Goal: Information Seeking & Learning: Check status

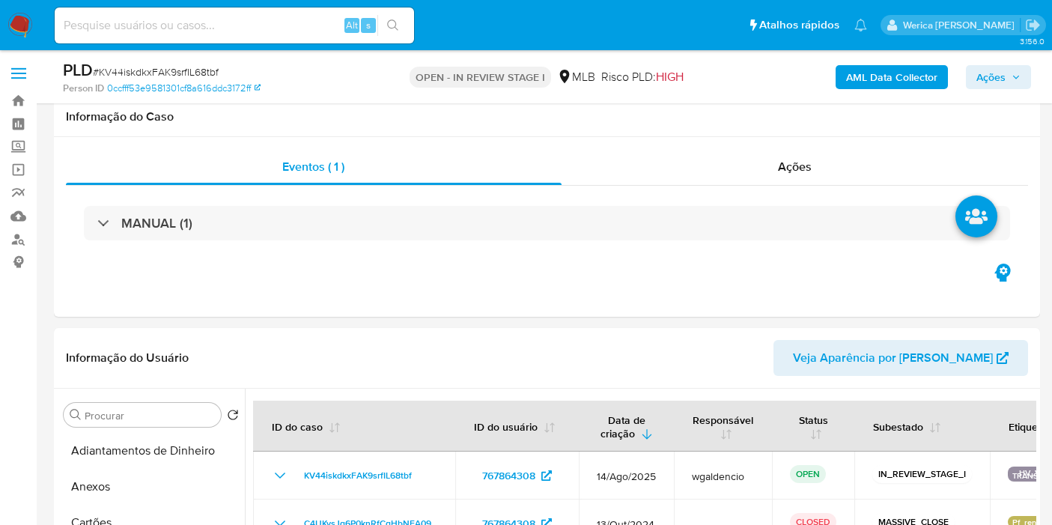
select select "10"
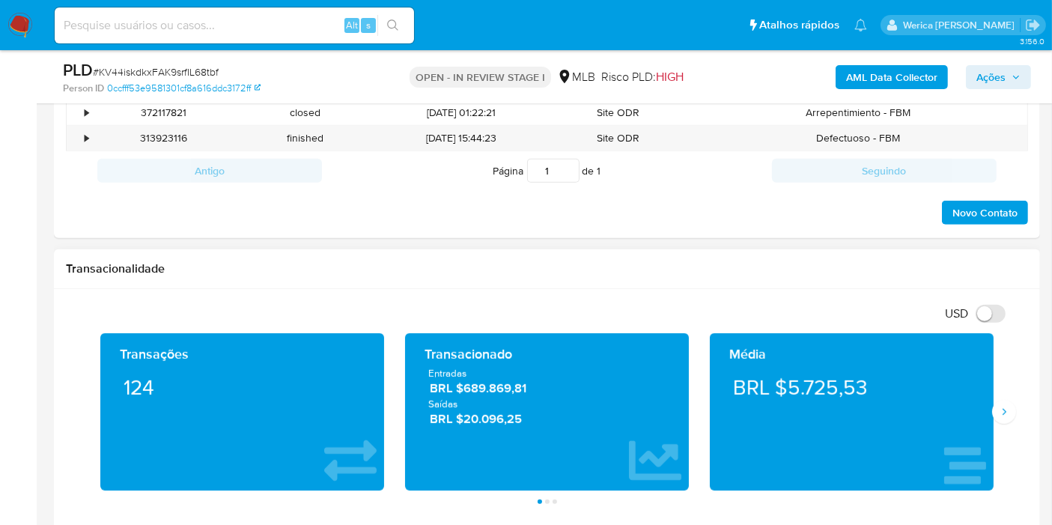
scroll to position [998, 0]
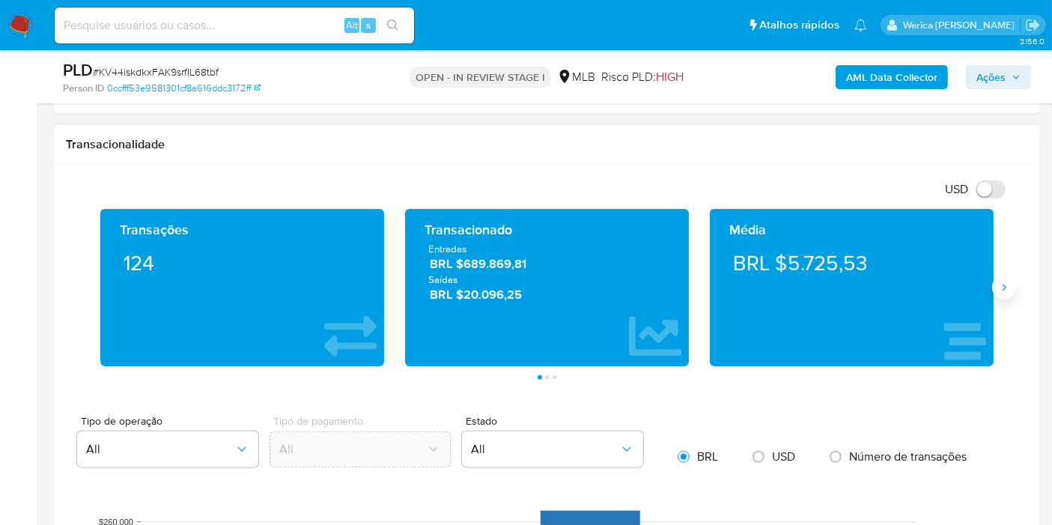
click at [1008, 283] on icon "Siguiente" at bounding box center [1004, 288] width 12 height 12
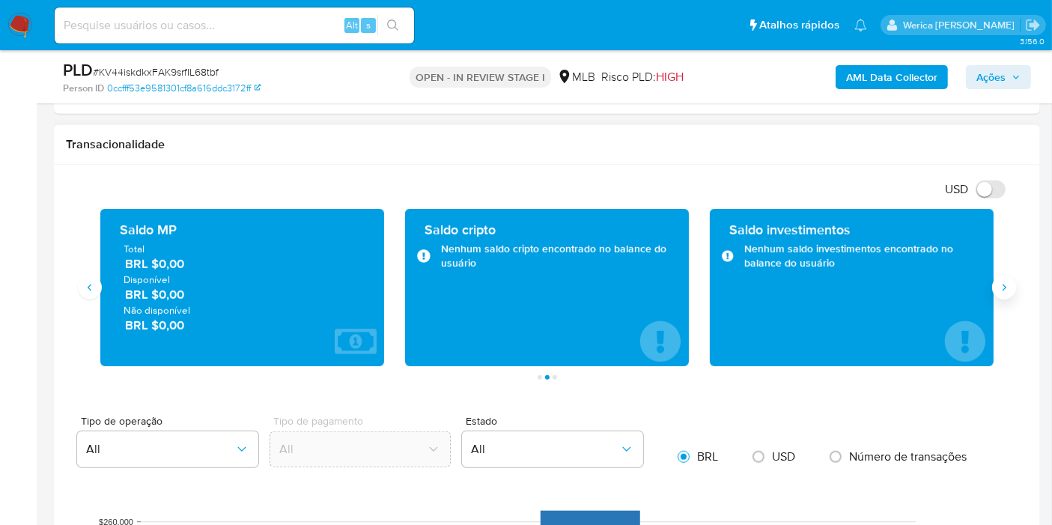
click at [1008, 283] on icon "Siguiente" at bounding box center [1004, 288] width 12 height 12
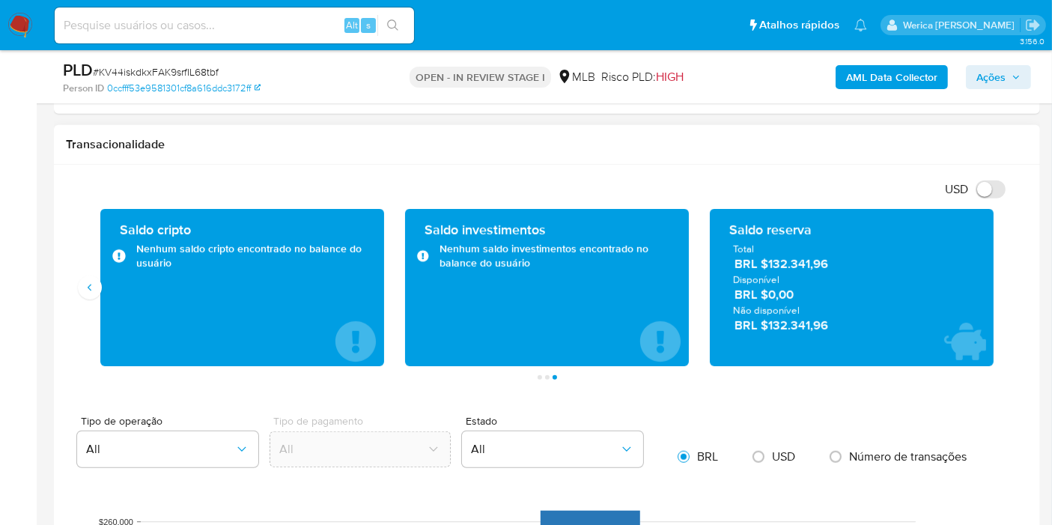
drag, startPoint x: 760, startPoint y: 264, endPoint x: 839, endPoint y: 262, distance: 78.6
click at [839, 262] on span "BRL $132.341,96" at bounding box center [853, 263] width 236 height 17
click at [78, 288] on button "Anterior" at bounding box center [90, 288] width 24 height 24
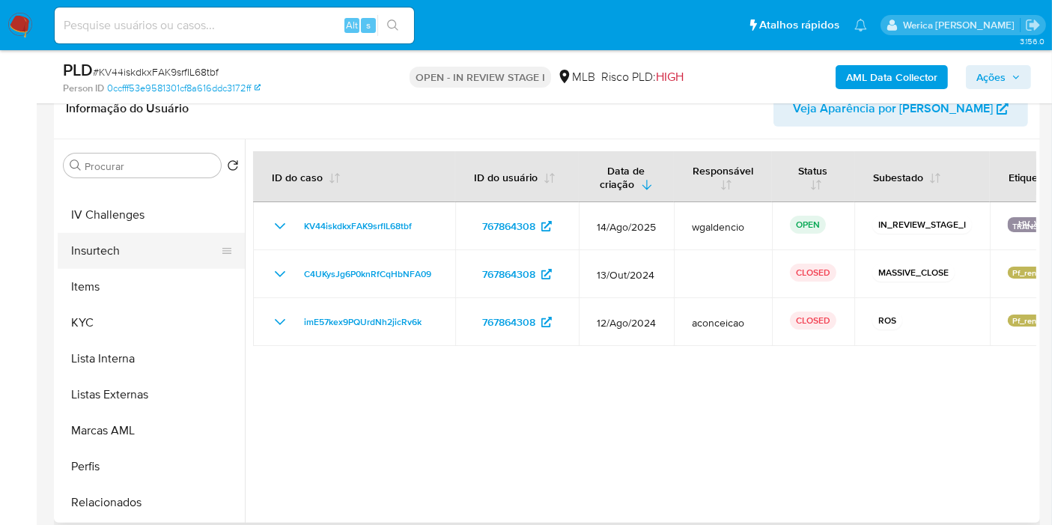
scroll to position [668, 0]
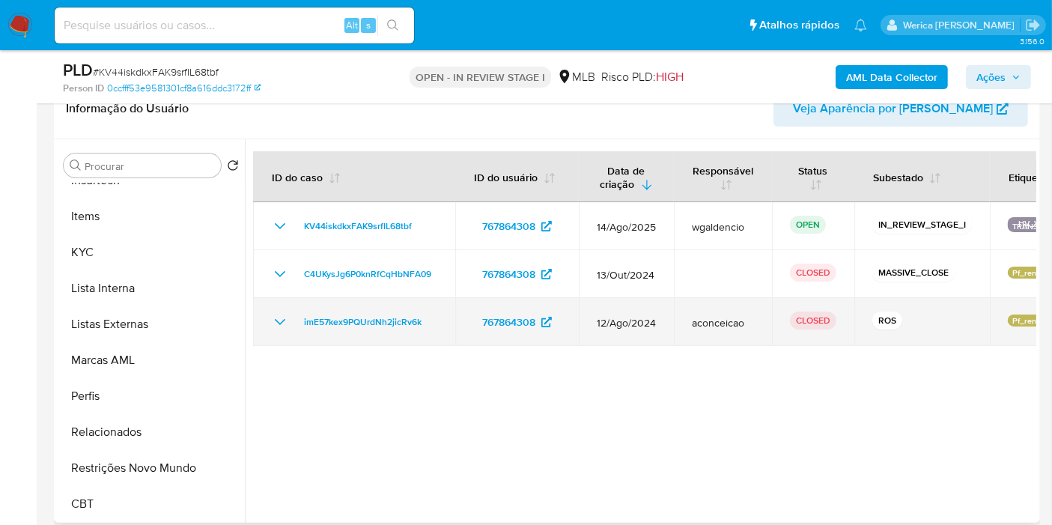
click at [323, 330] on td "imE57kex9PQUrdNh2jicRv6k" at bounding box center [354, 322] width 202 height 48
click at [335, 328] on span "imE57kex9PQUrdNh2jicRv6k" at bounding box center [363, 322] width 118 height 18
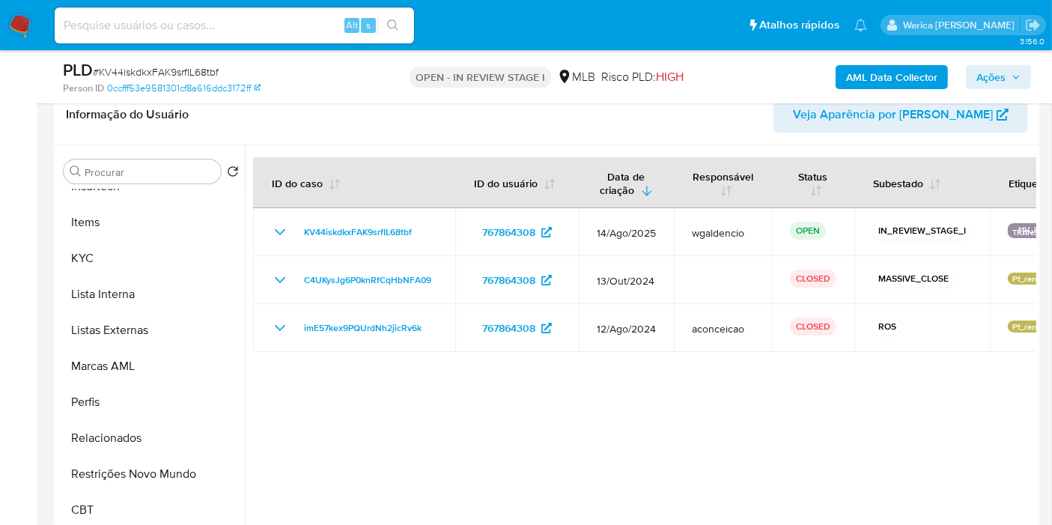
scroll to position [83, 0]
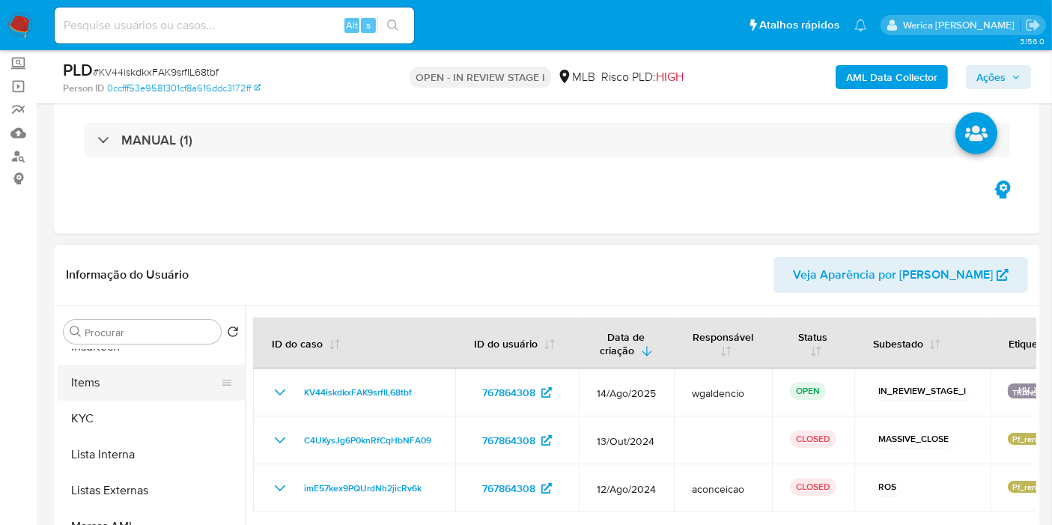
click at [139, 395] on button "Items" at bounding box center [145, 383] width 175 height 36
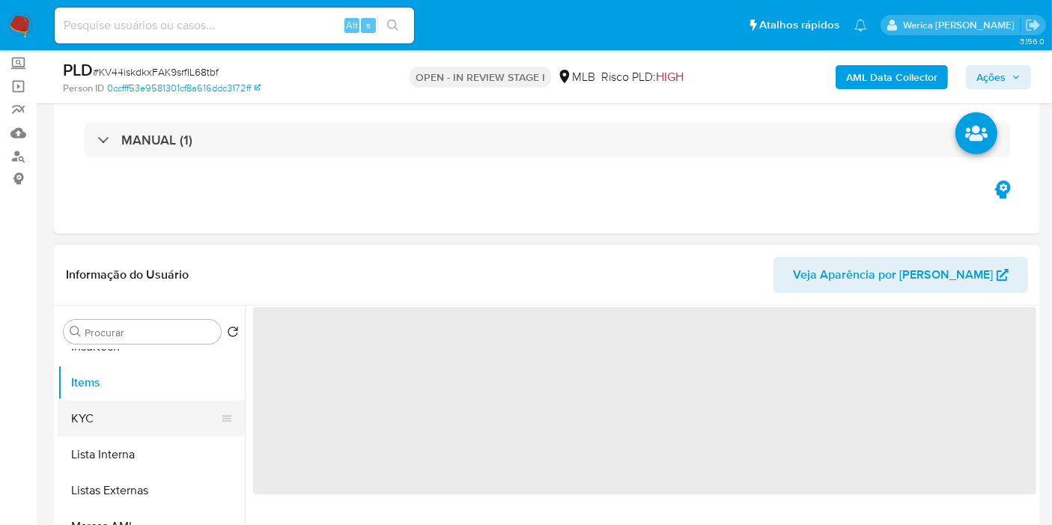
click at [159, 401] on button "KYC" at bounding box center [145, 419] width 175 height 36
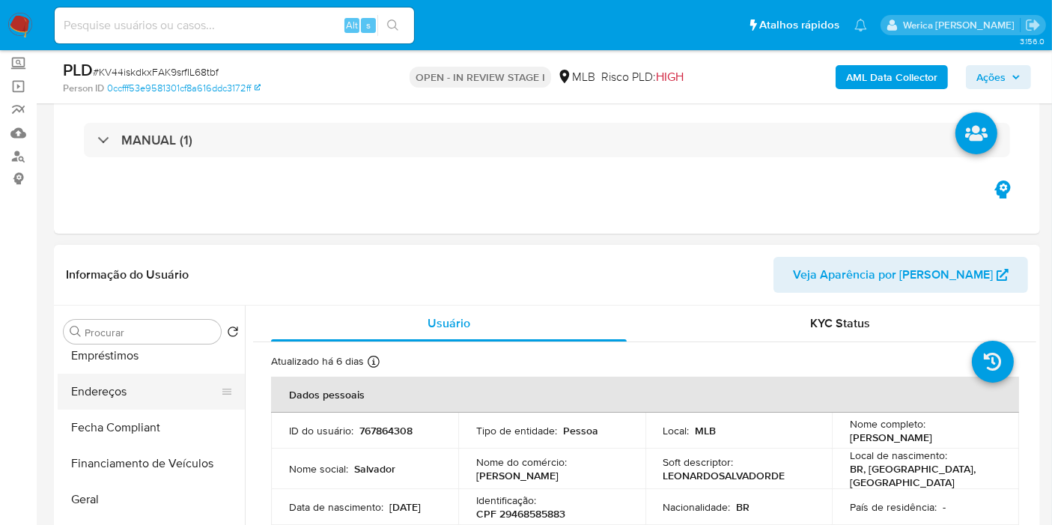
scroll to position [252, 0]
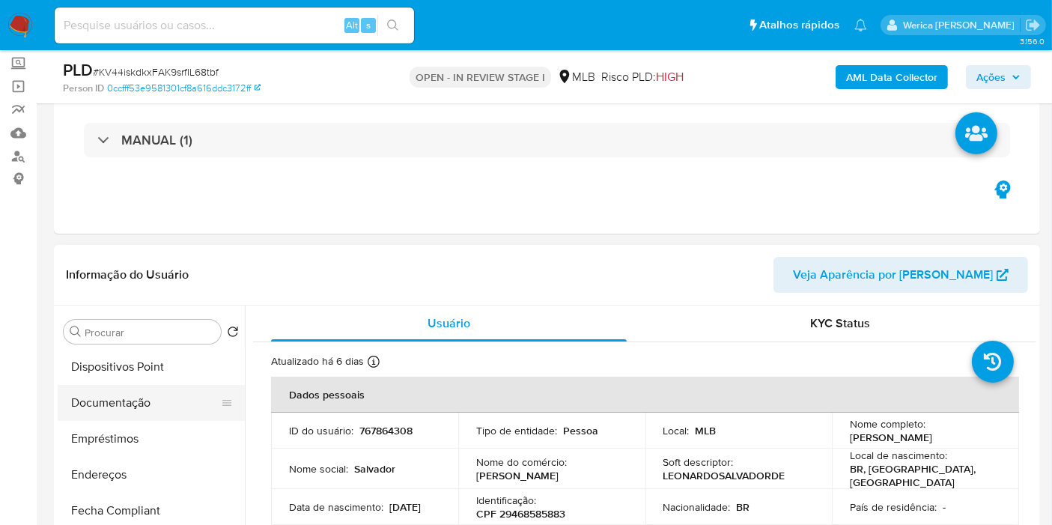
click at [153, 398] on button "Documentação" at bounding box center [145, 403] width 175 height 36
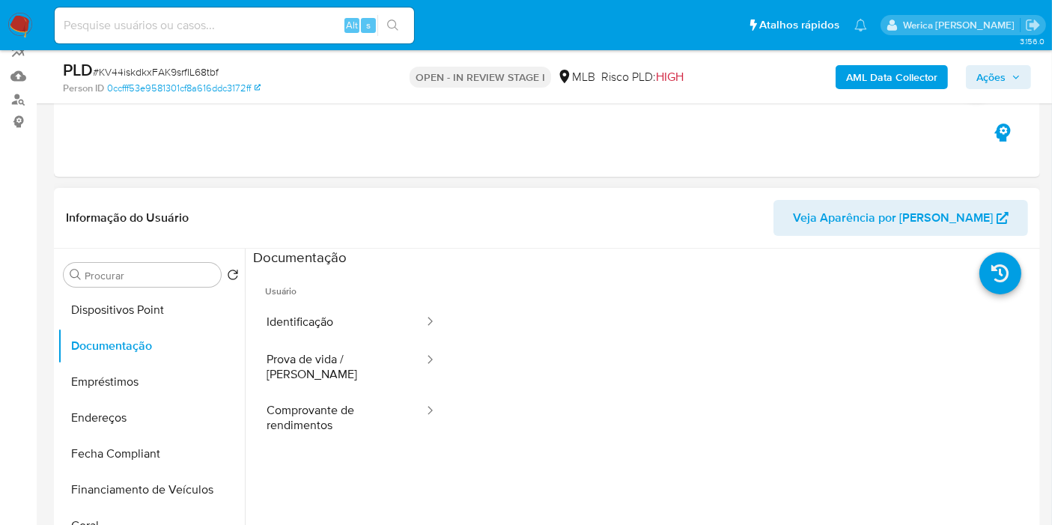
scroll to position [166, 0]
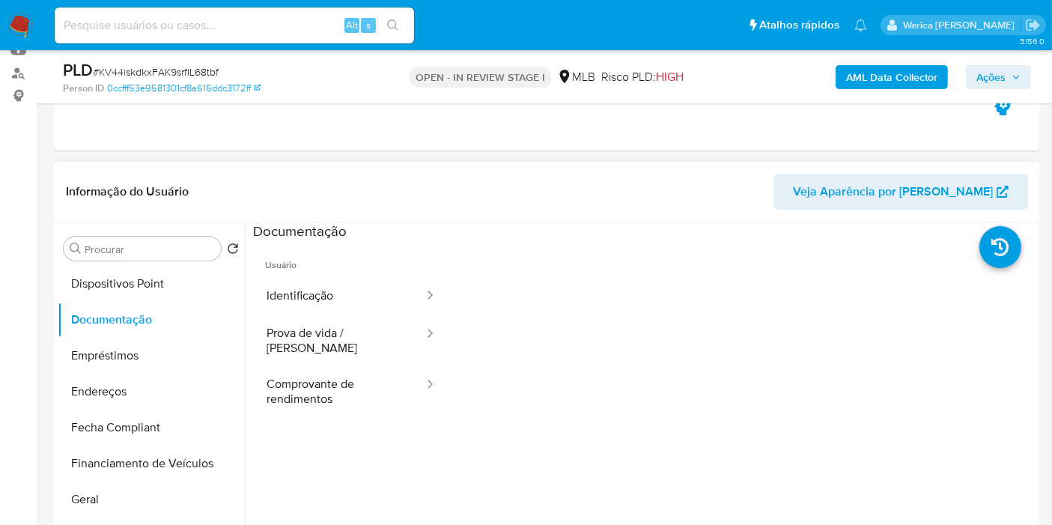
click at [338, 272] on span "Usuário" at bounding box center [351, 259] width 196 height 36
click at [350, 305] on button "Identificação" at bounding box center [339, 296] width 172 height 38
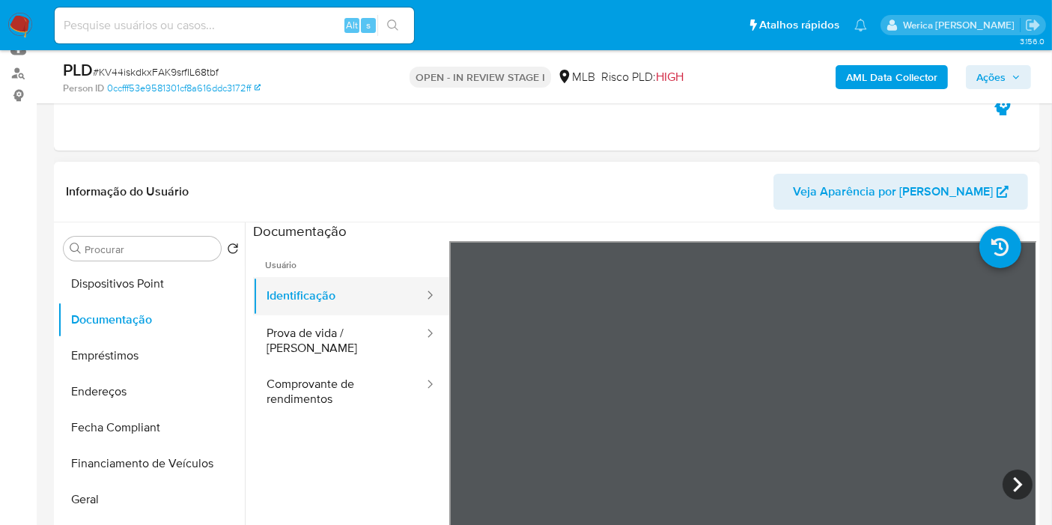
click at [355, 302] on button "Identificação" at bounding box center [339, 296] width 172 height 38
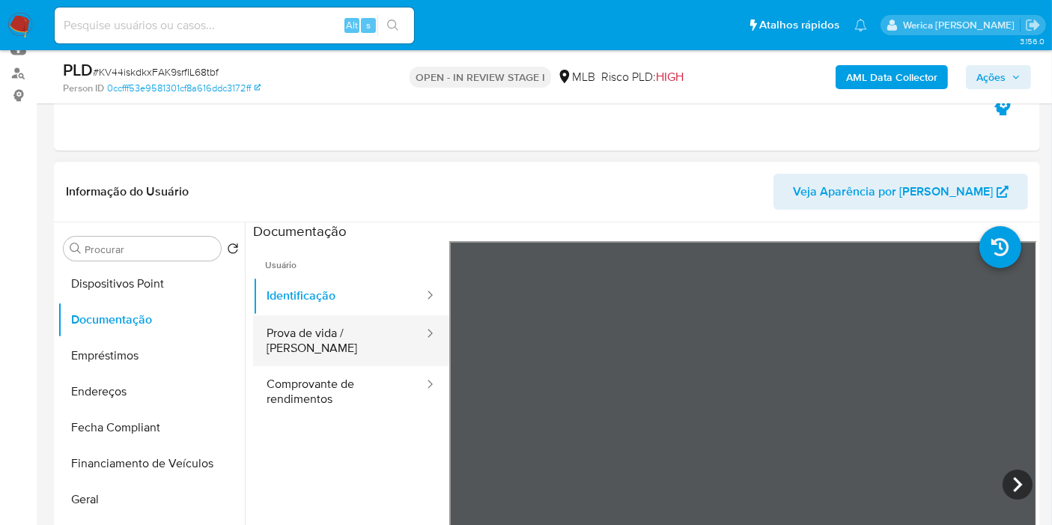
click at [378, 329] on button "Prova de vida / Selfie" at bounding box center [339, 340] width 172 height 51
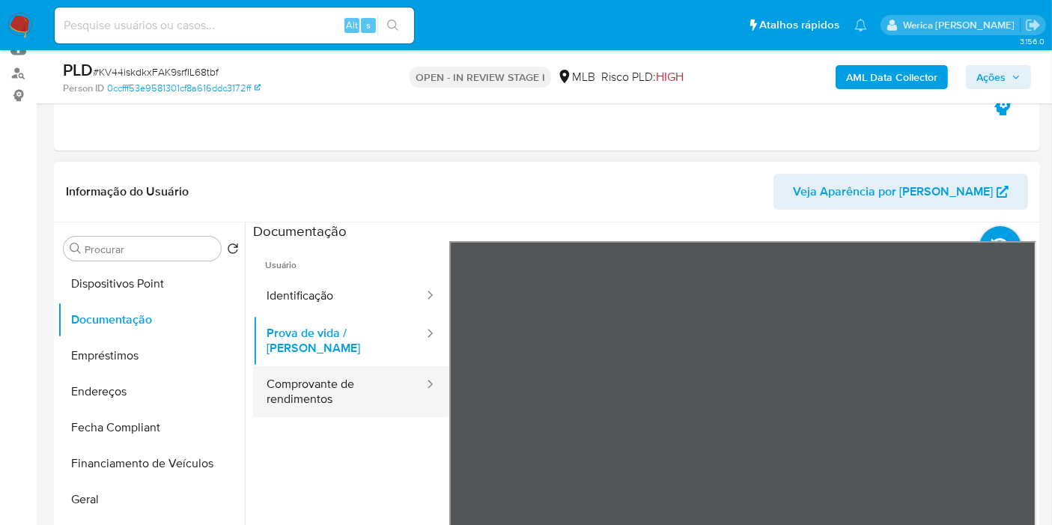
click at [367, 368] on button "Comprovante de rendimentos" at bounding box center [339, 391] width 172 height 51
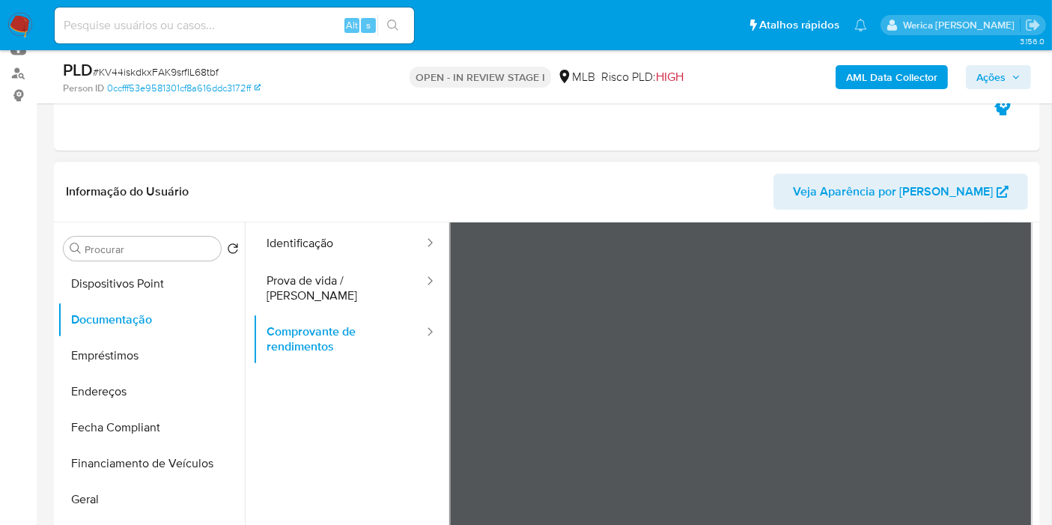
scroll to position [0, 0]
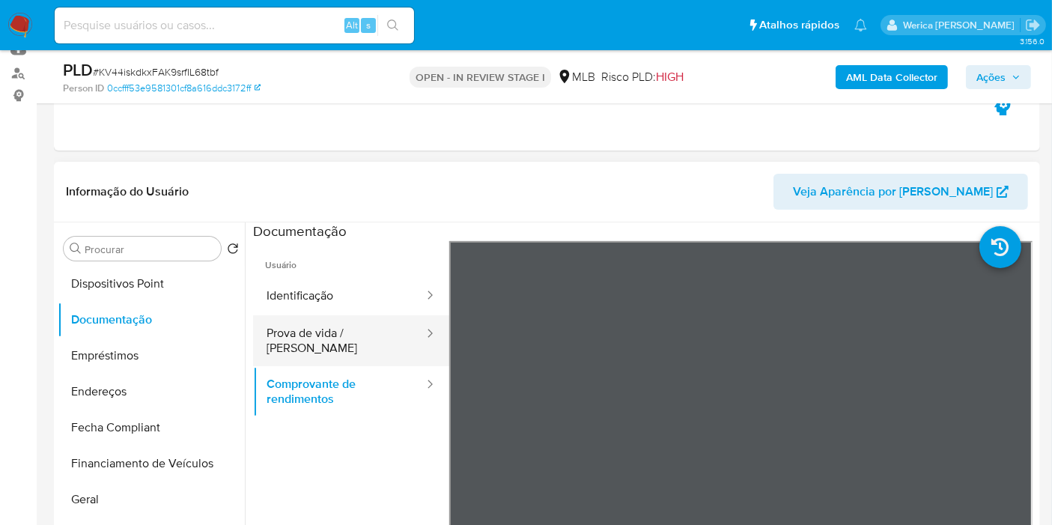
click at [374, 341] on button "Prova de vida / Selfie" at bounding box center [339, 340] width 172 height 51
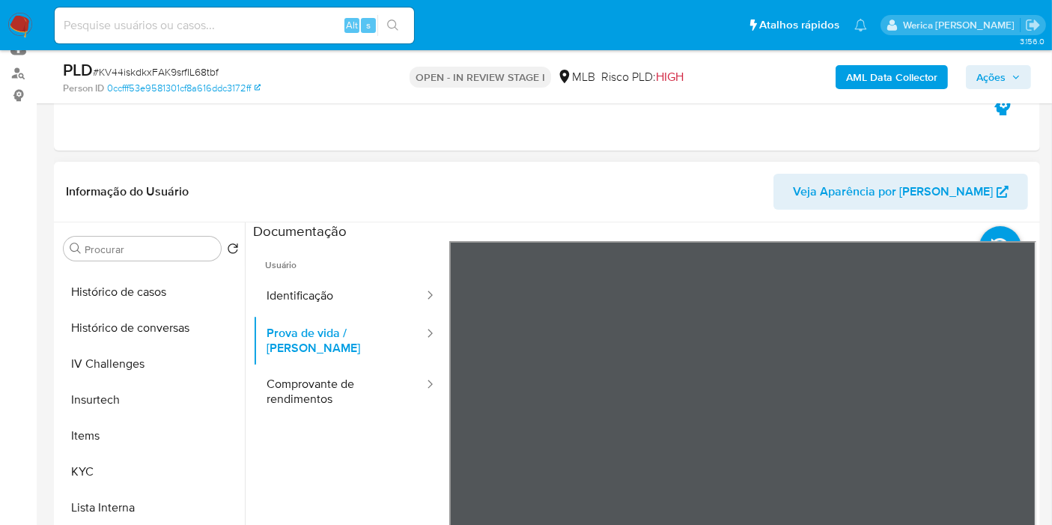
scroll to position [585, 0]
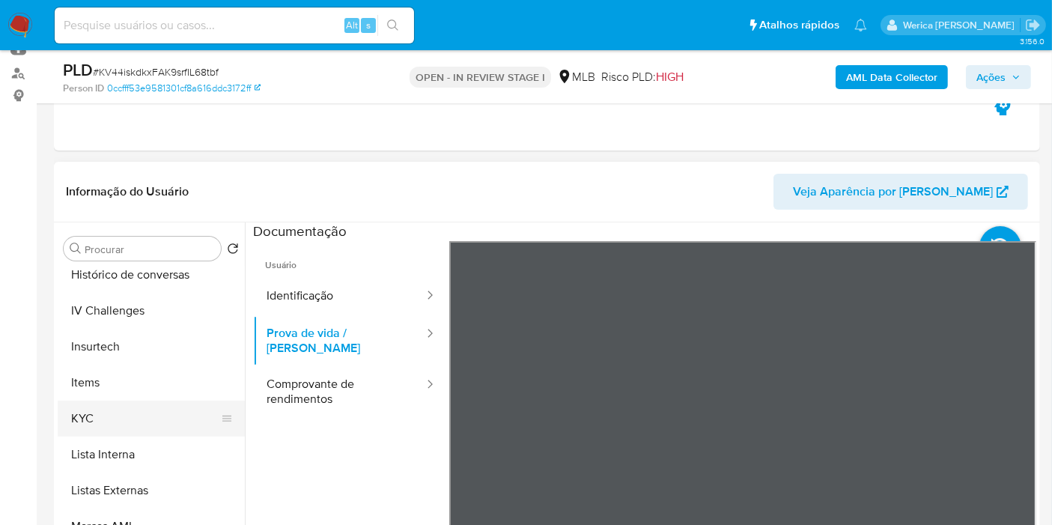
click at [193, 420] on button "KYC" at bounding box center [145, 419] width 175 height 36
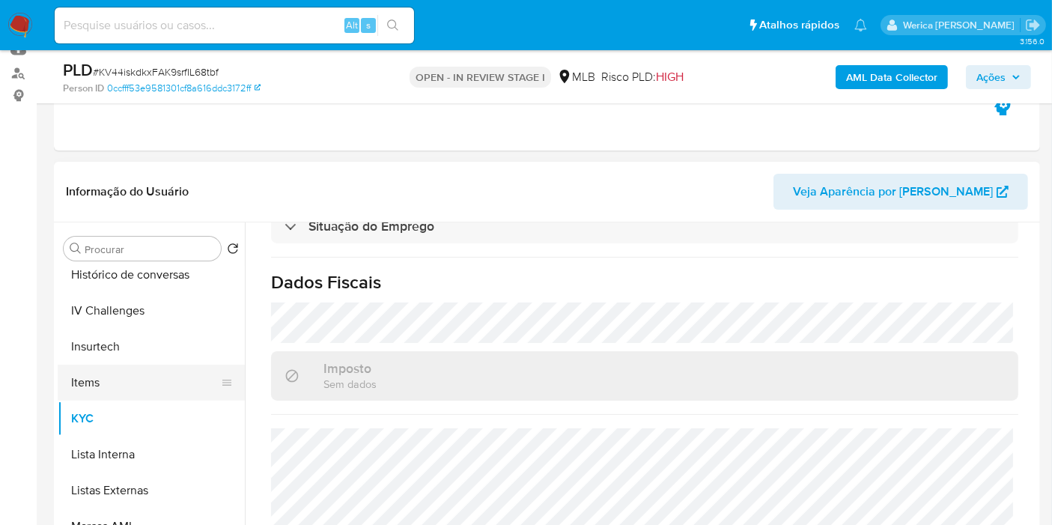
scroll to position [335, 0]
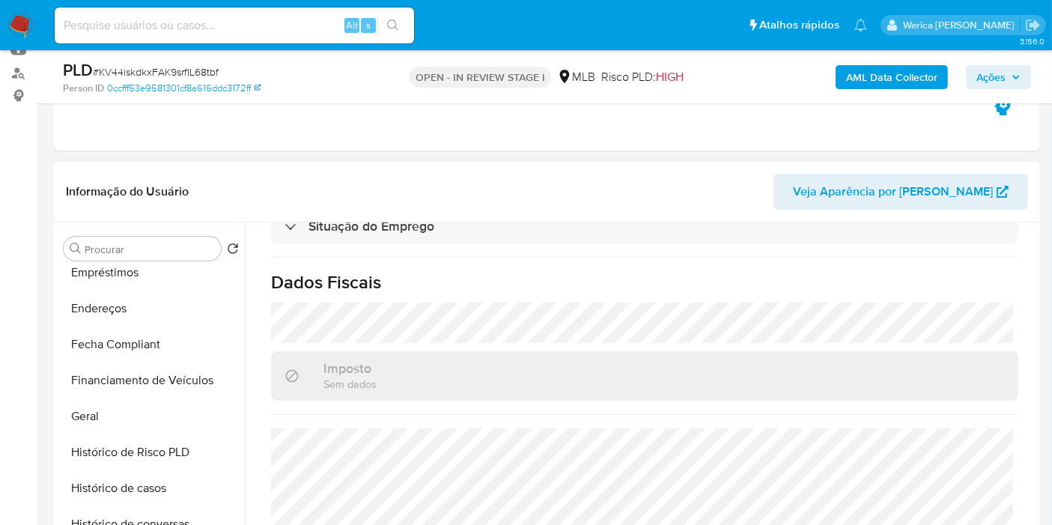
drag, startPoint x: 136, startPoint y: 420, endPoint x: 366, endPoint y: 418, distance: 229.9
click at [133, 418] on button "Geral" at bounding box center [151, 416] width 187 height 36
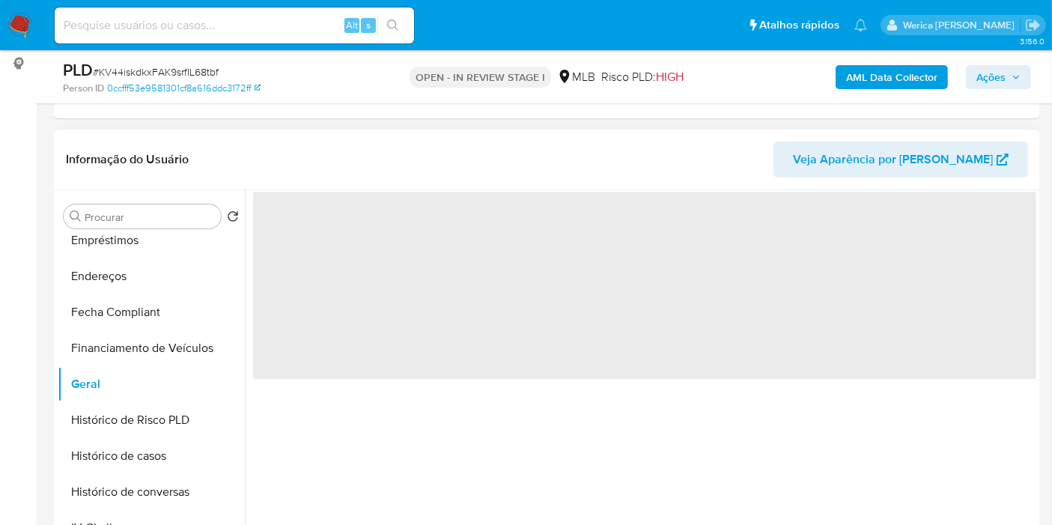
scroll to position [249, 0]
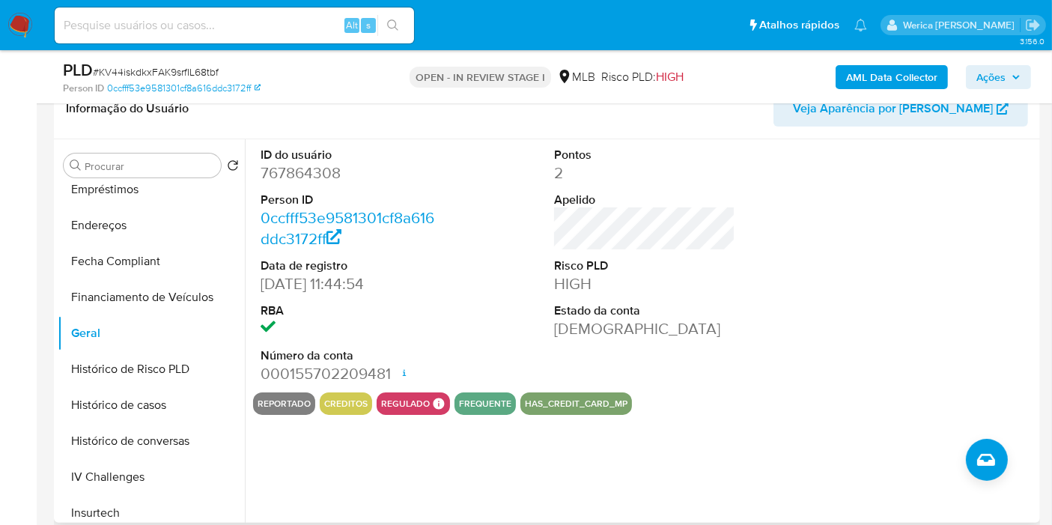
click at [881, 315] on div at bounding box center [939, 265] width 196 height 253
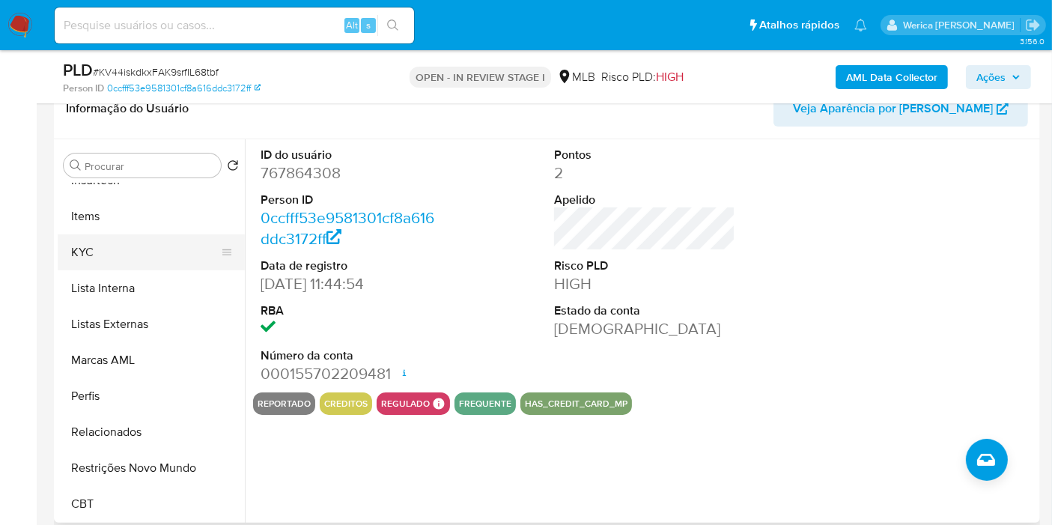
click at [126, 243] on button "KYC" at bounding box center [145, 252] width 175 height 36
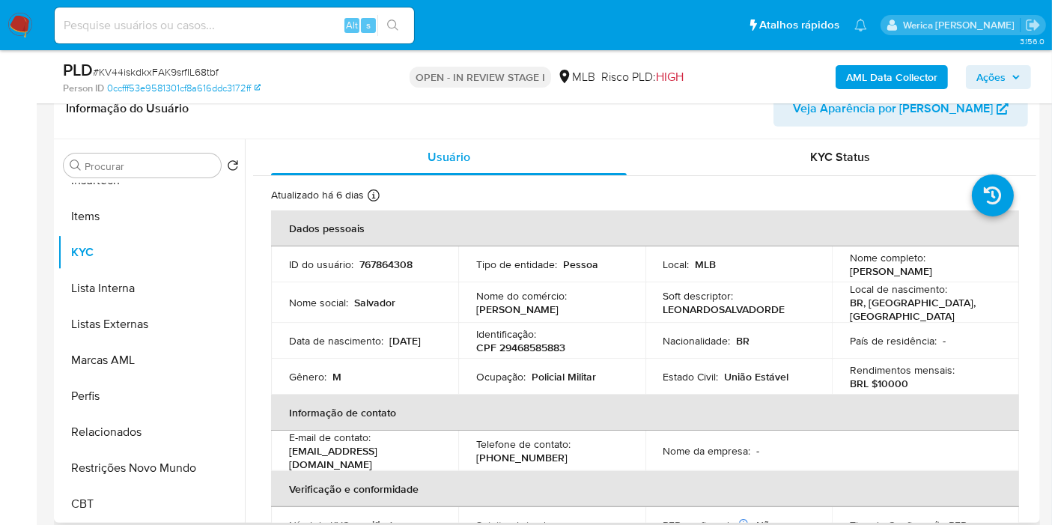
click at [903, 399] on th "Informação de contato" at bounding box center [645, 413] width 748 height 36
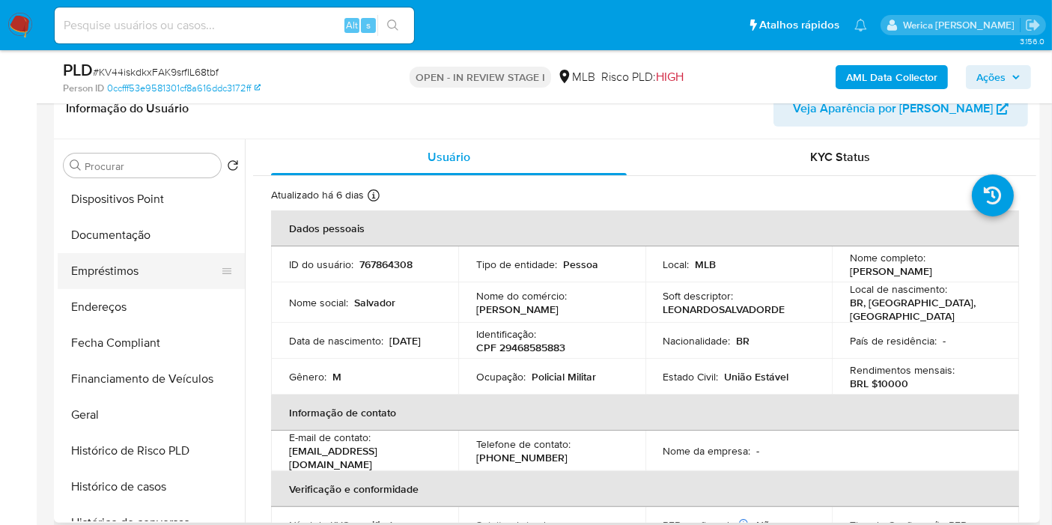
scroll to position [252, 0]
click at [181, 305] on button "Endereços" at bounding box center [145, 309] width 175 height 36
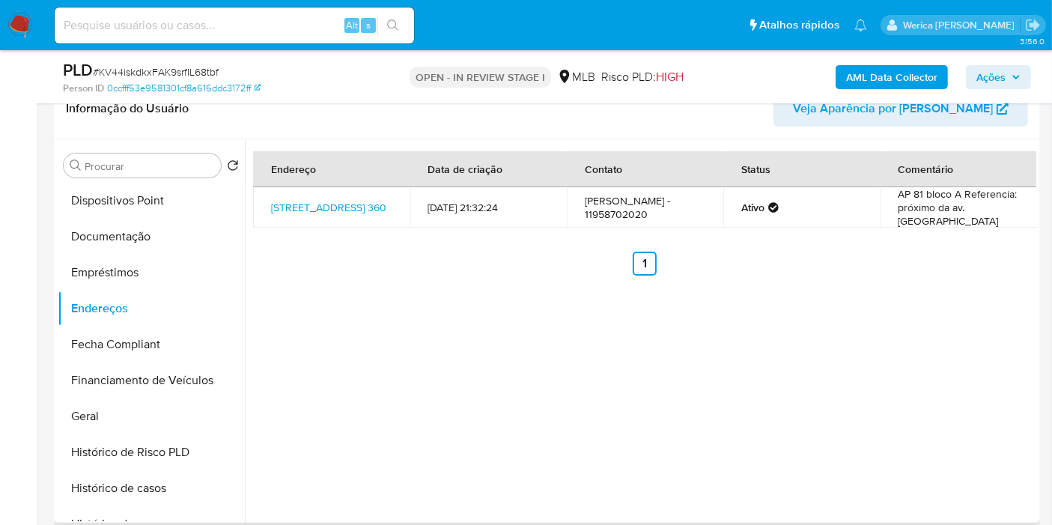
click at [950, 356] on div "Endereço Data de criação Contato Status Comentário Rua Xixova 360, Praia Grande…" at bounding box center [640, 330] width 791 height 383
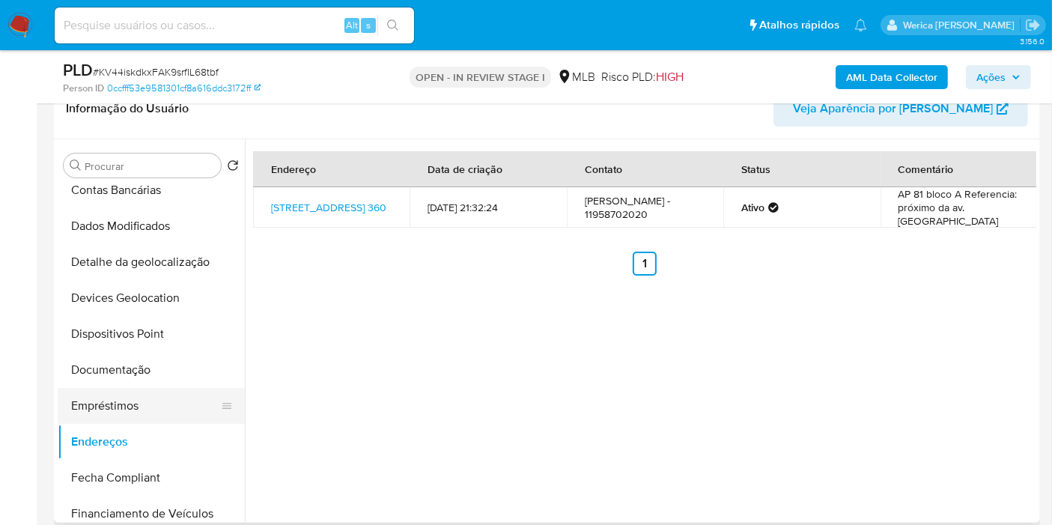
scroll to position [2, 0]
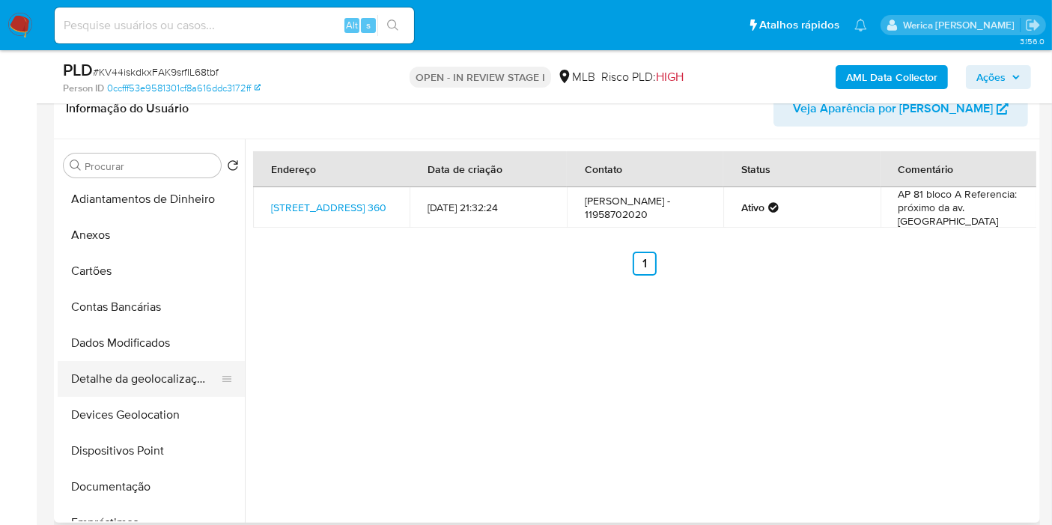
drag, startPoint x: 186, startPoint y: 371, endPoint x: 197, endPoint y: 371, distance: 11.3
click at [191, 371] on button "Detalhe da geolocalização" at bounding box center [145, 379] width 175 height 36
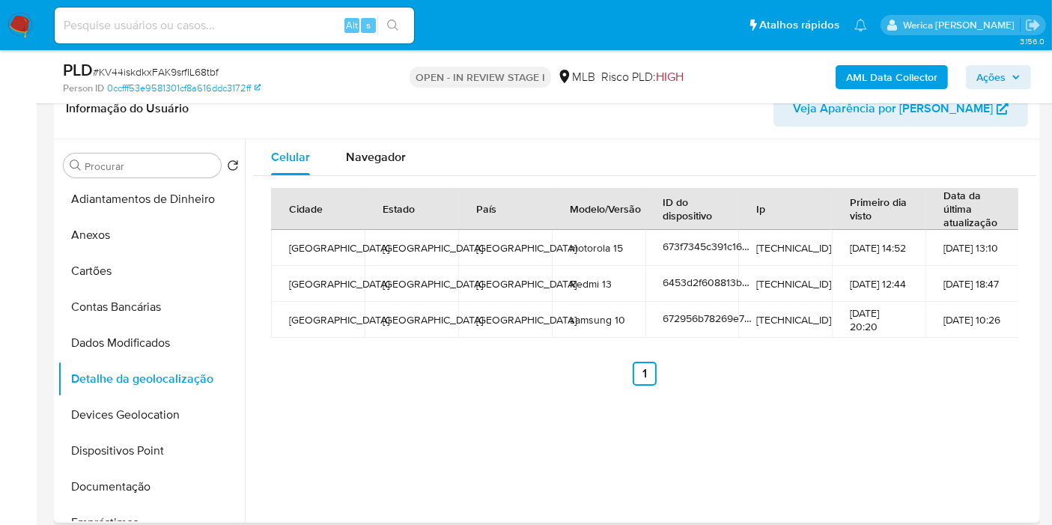
click at [973, 450] on div "Celular Navegador Cidade Estado País Modelo/Versão ID do dispositivo Ip Primeir…" at bounding box center [640, 330] width 791 height 383
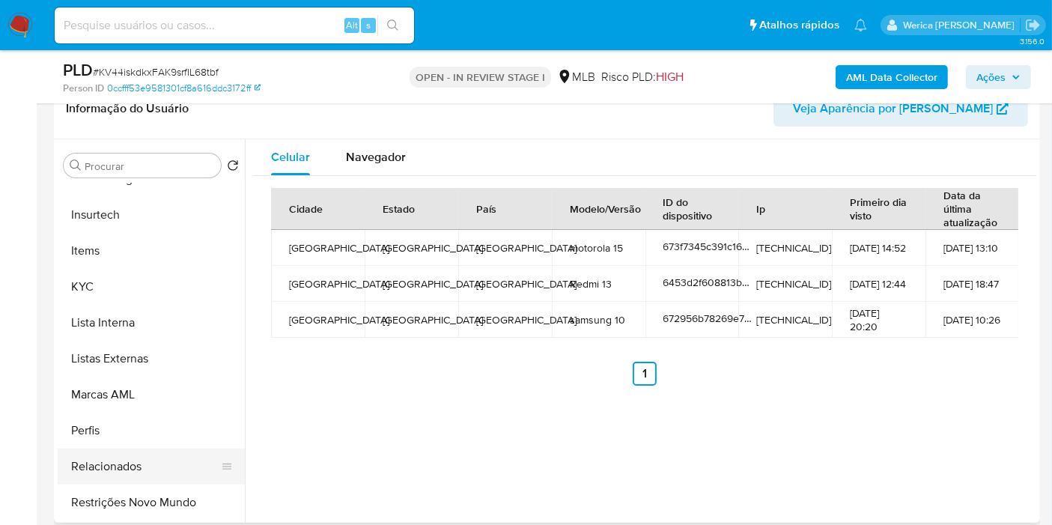
scroll to position [668, 0]
drag, startPoint x: 153, startPoint y: 463, endPoint x: 159, endPoint y: 473, distance: 11.7
click at [159, 473] on button "Restrições Novo Mundo" at bounding box center [145, 468] width 175 height 36
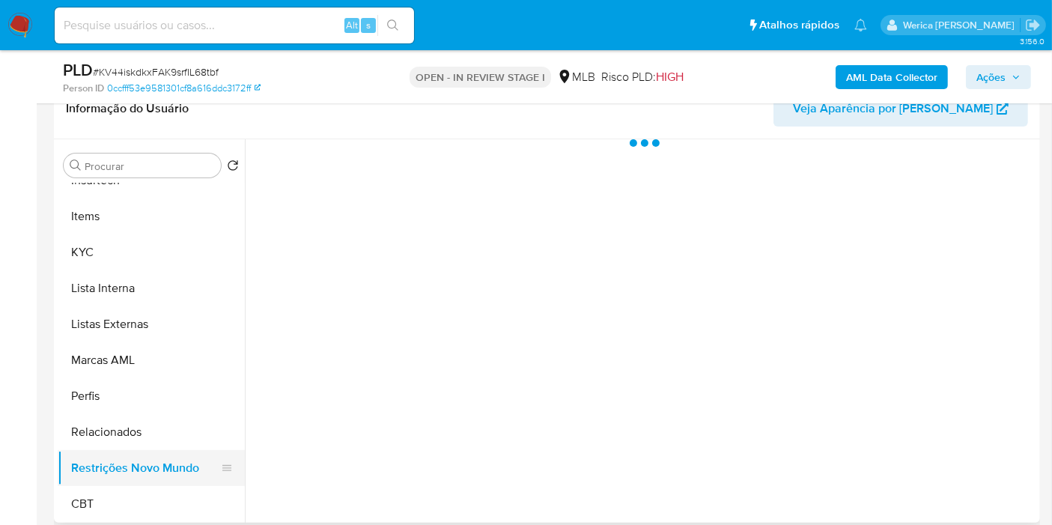
click at [159, 473] on button "Restrições Novo Mundo" at bounding box center [145, 468] width 175 height 36
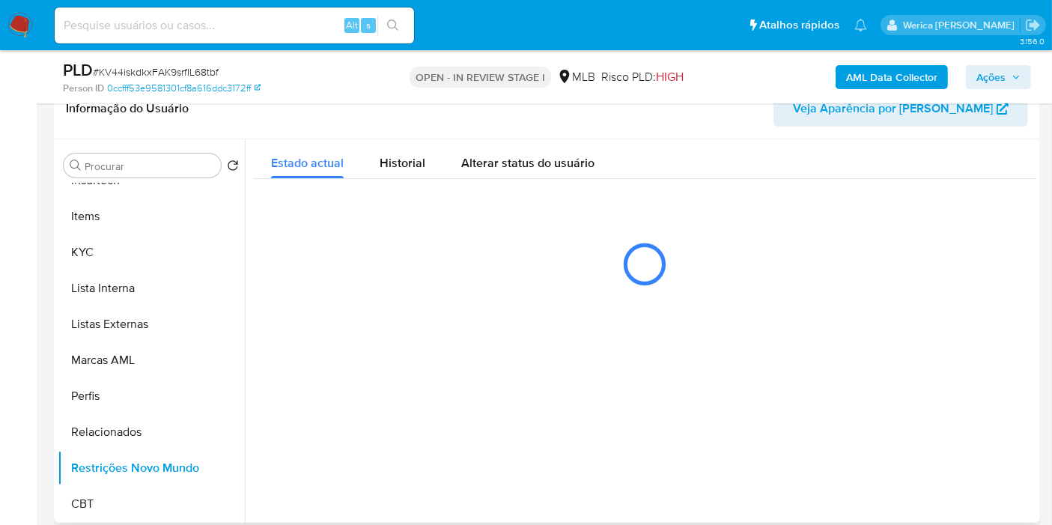
click at [466, 219] on div "Estado actual Historial Alterar status do usuário" at bounding box center [644, 220] width 783 height 163
click at [413, 177] on div "Historial" at bounding box center [403, 159] width 46 height 40
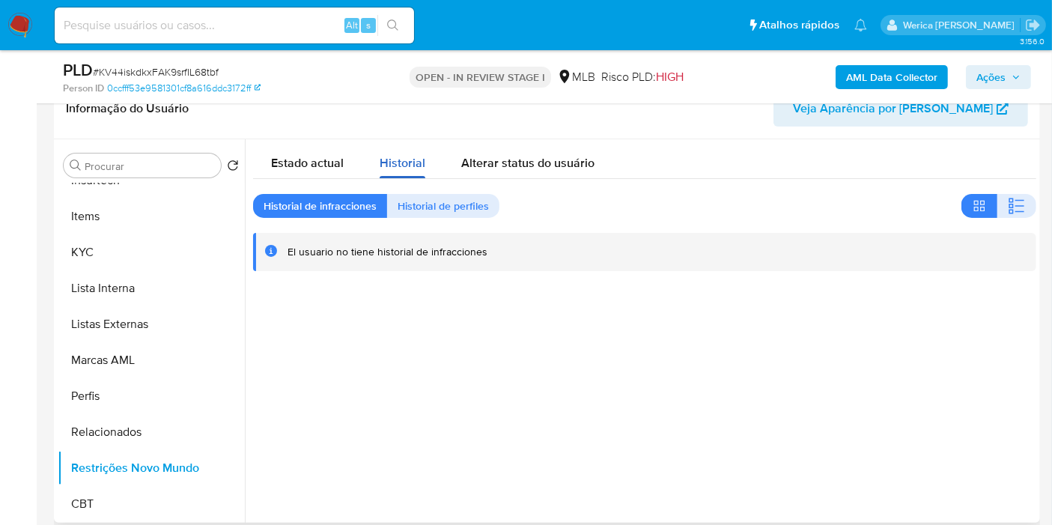
click at [404, 175] on div "Historial" at bounding box center [403, 159] width 46 height 40
drag, startPoint x: 847, startPoint y: 393, endPoint x: 839, endPoint y: 382, distance: 13.5
click at [845, 393] on div at bounding box center [640, 330] width 791 height 383
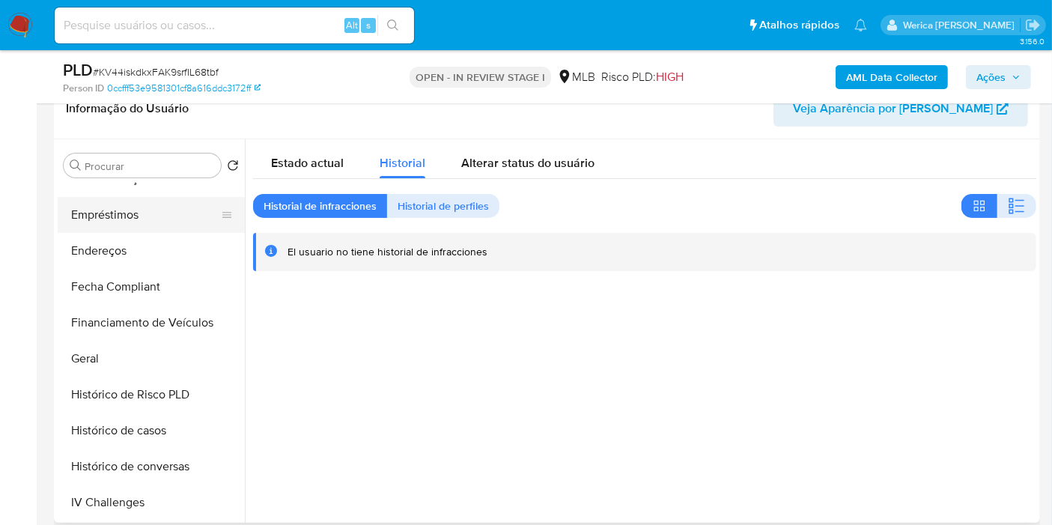
scroll to position [252, 0]
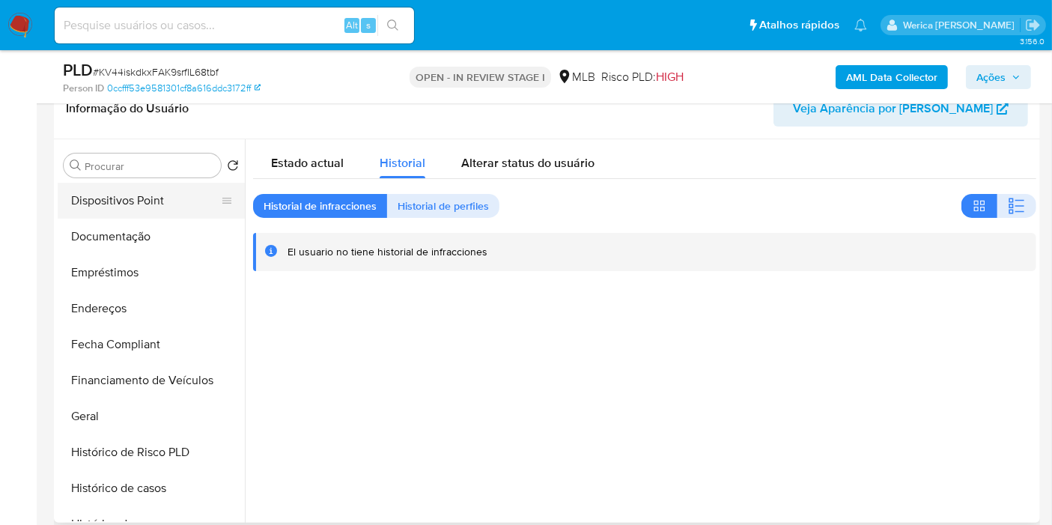
click at [168, 206] on button "Dispositivos Point" at bounding box center [145, 201] width 175 height 36
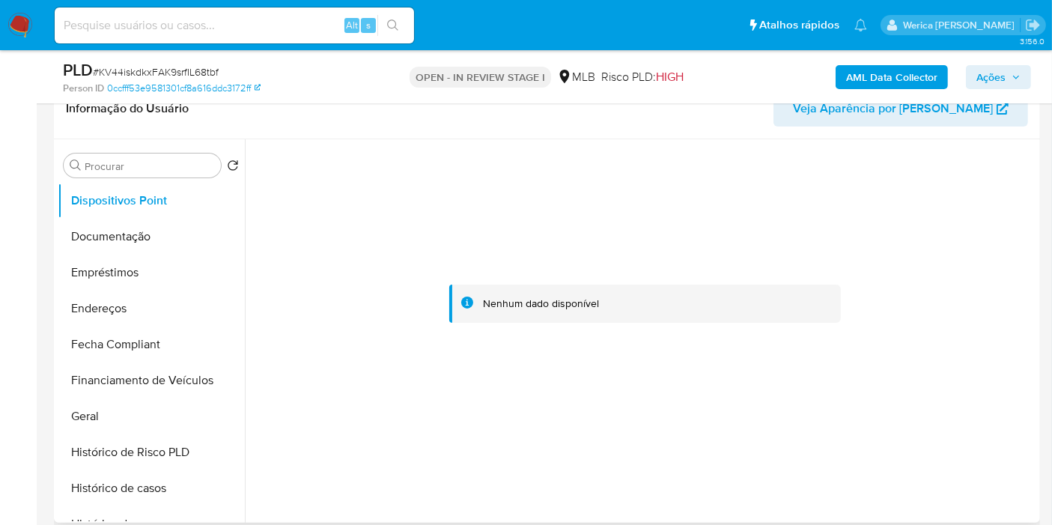
click at [916, 323] on div at bounding box center [644, 303] width 783 height 329
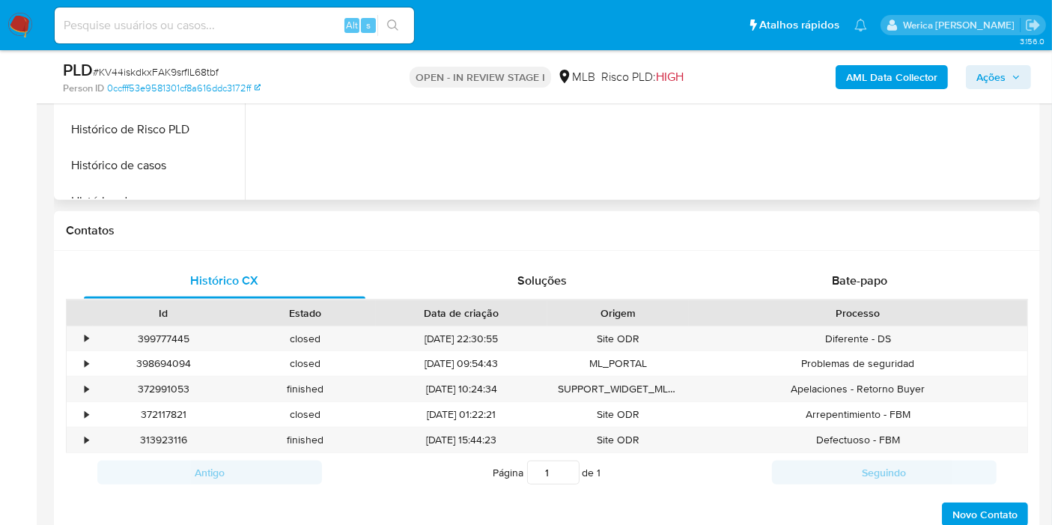
scroll to position [511, 0]
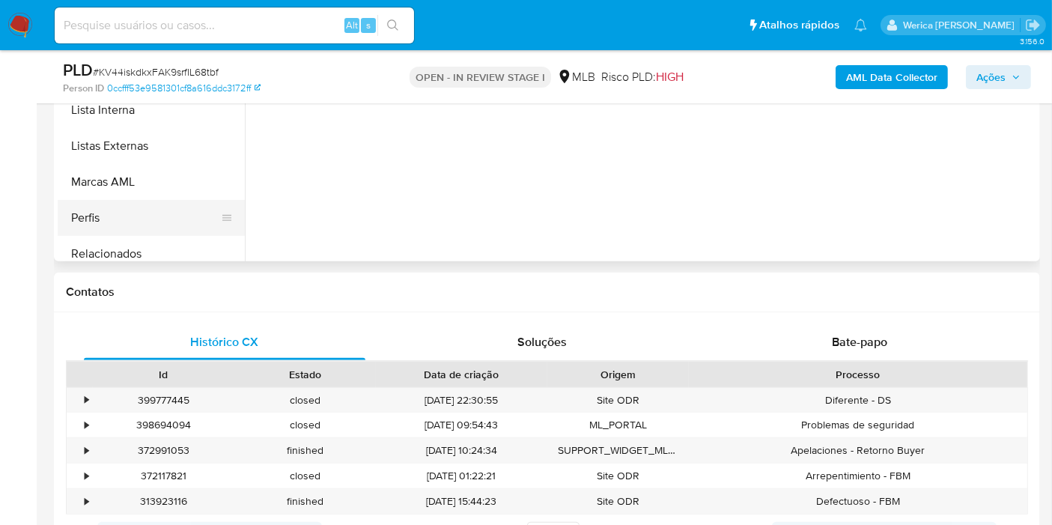
click at [151, 230] on button "Perfis" at bounding box center [145, 218] width 175 height 36
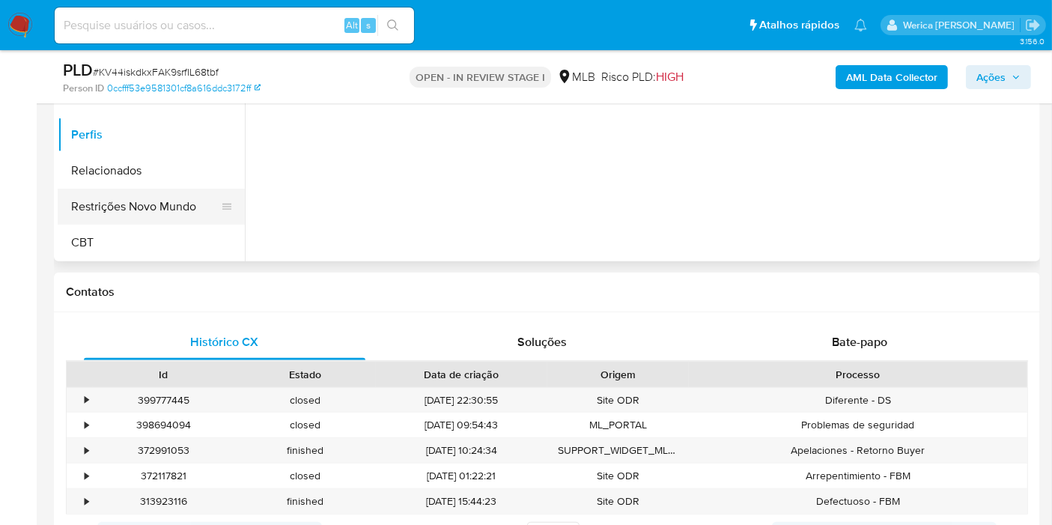
click at [145, 210] on button "Restrições Novo Mundo" at bounding box center [145, 207] width 175 height 36
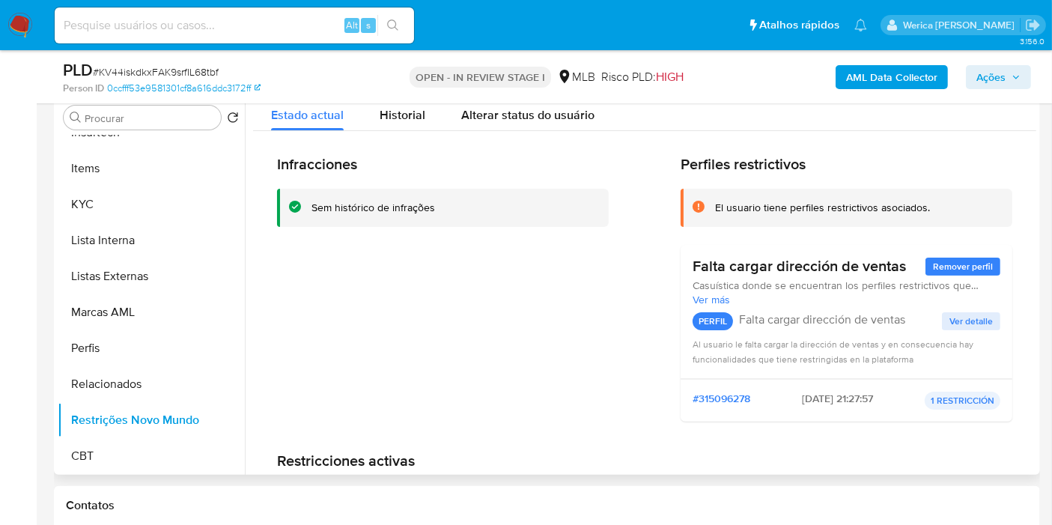
scroll to position [261, 0]
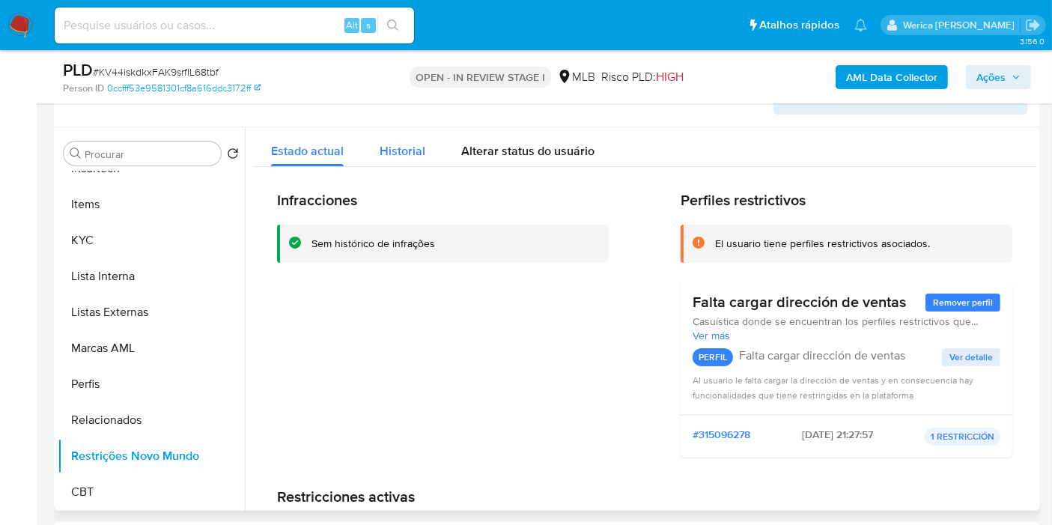
click at [428, 156] on button "Historial" at bounding box center [403, 147] width 82 height 40
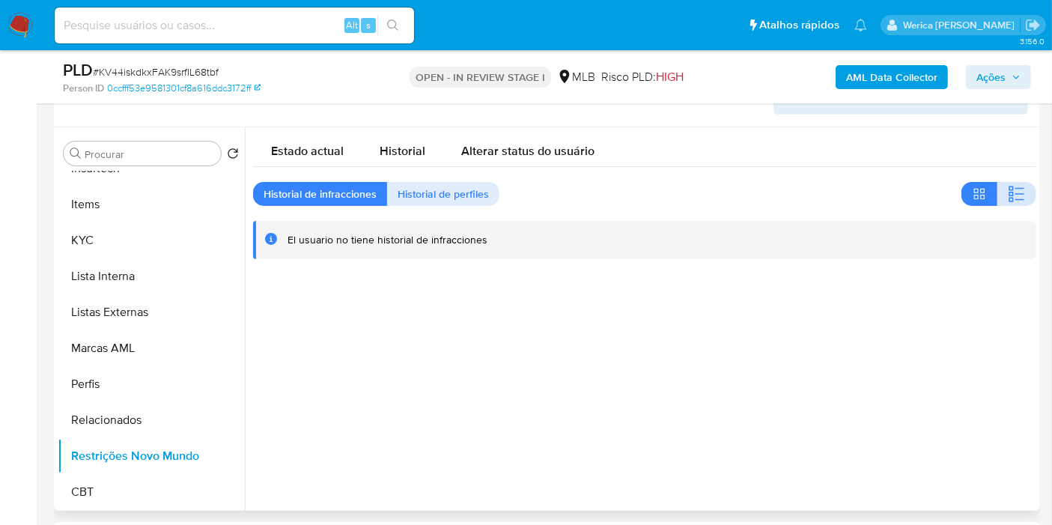
click at [1011, 190] on icon "button" at bounding box center [1017, 194] width 18 height 18
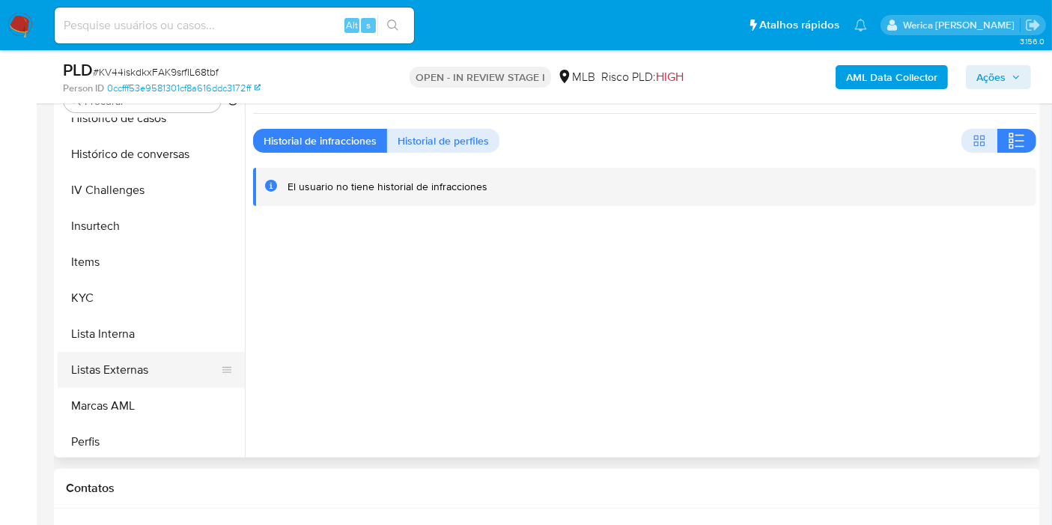
scroll to position [419, 0]
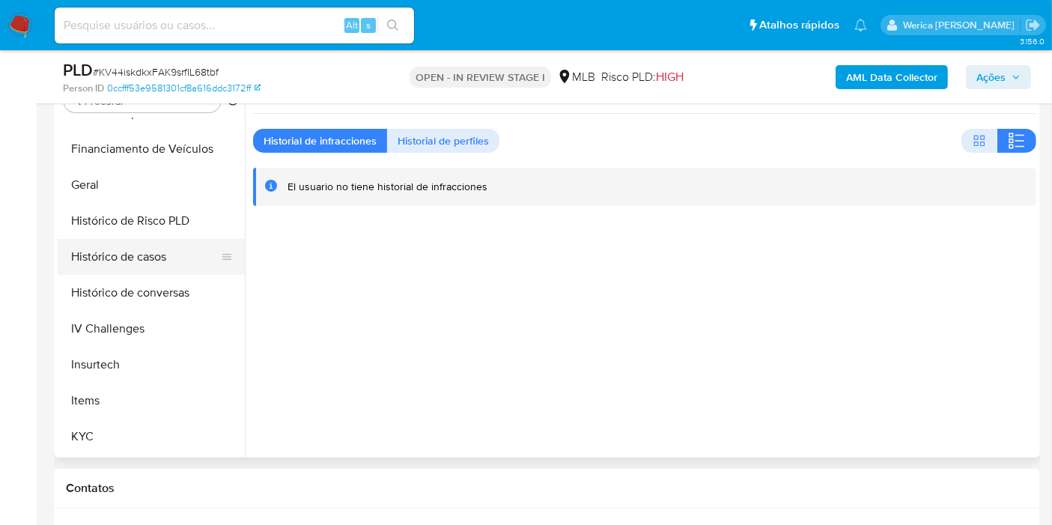
click at [131, 261] on button "Histórico de casos" at bounding box center [145, 257] width 175 height 36
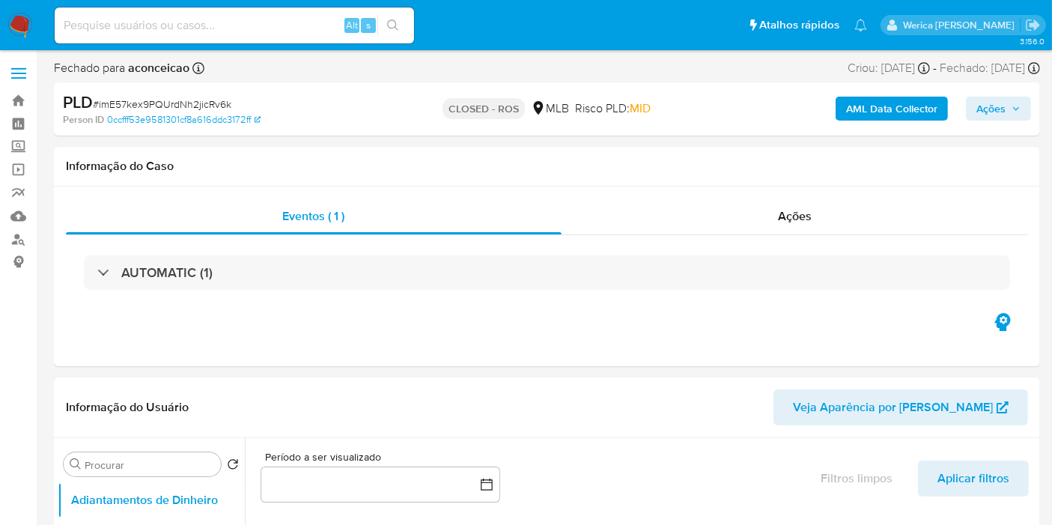
select select "10"
click at [804, 216] on span "Ações" at bounding box center [795, 215] width 34 height 17
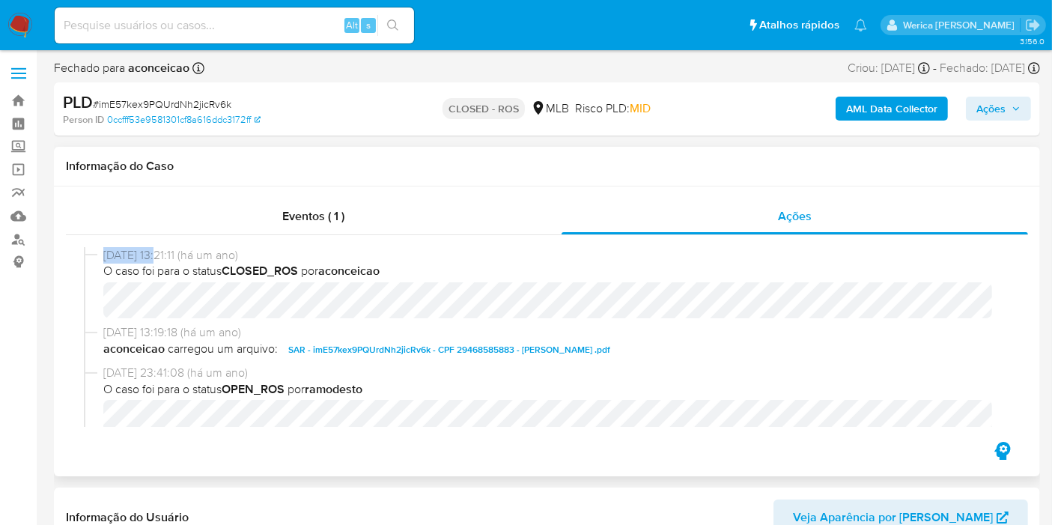
drag, startPoint x: 103, startPoint y: 253, endPoint x: 163, endPoint y: 253, distance: 59.9
click at [163, 253] on span "19/09/2024 13:21:11 (há um ano)" at bounding box center [553, 255] width 901 height 16
copy span "19/09/2024"
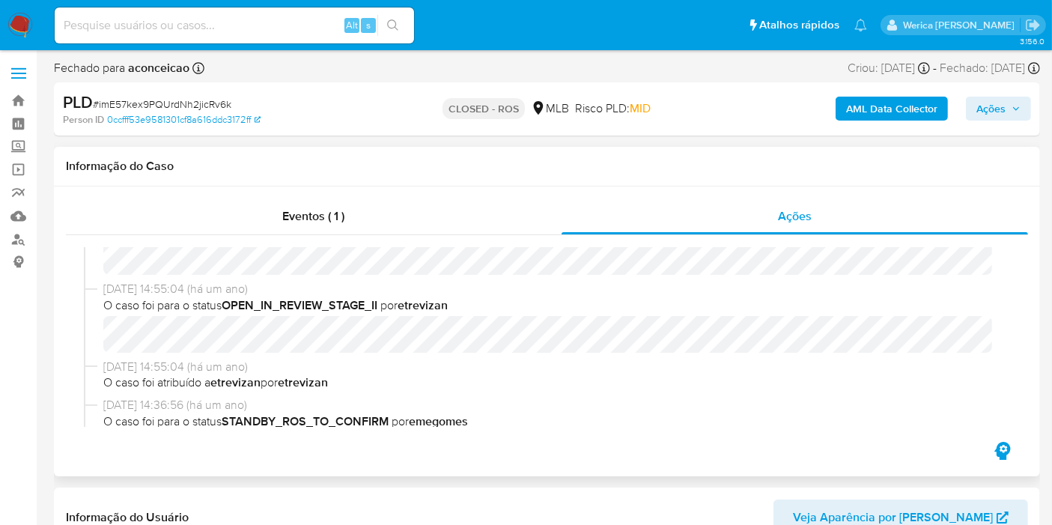
scroll to position [984, 0]
